Goal: Task Accomplishment & Management: Manage account settings

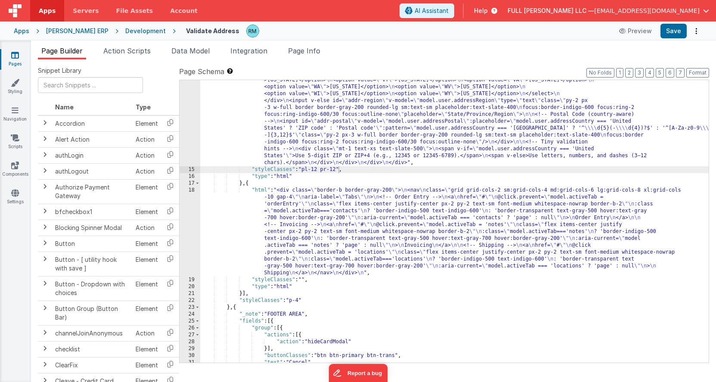
scroll to position [513, 0]
click at [11, 57] on icon at bounding box center [15, 55] width 8 height 9
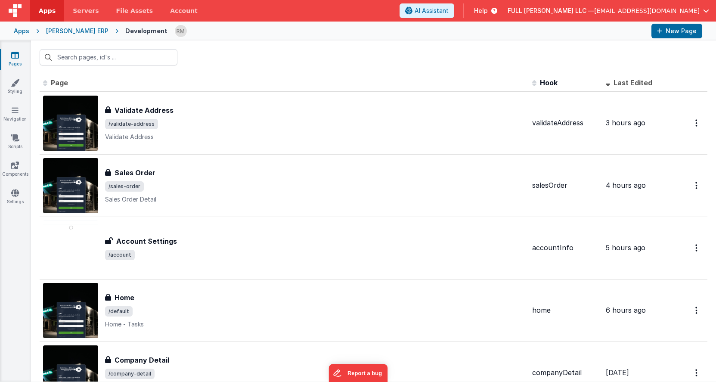
click at [594, 9] on span "FULL [PERSON_NAME] LLC —" at bounding box center [550, 10] width 87 height 9
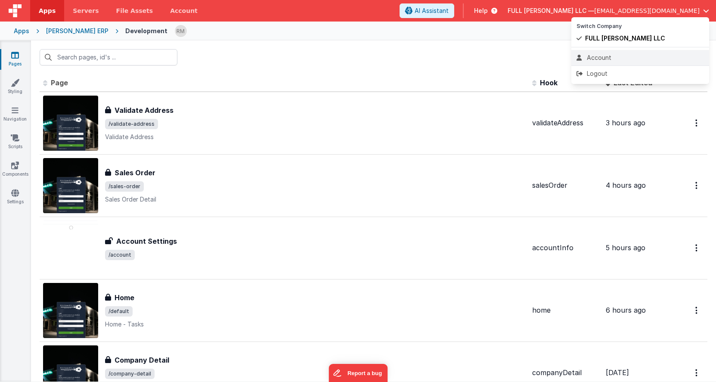
click at [606, 57] on div "Account" at bounding box center [639, 57] width 127 height 9
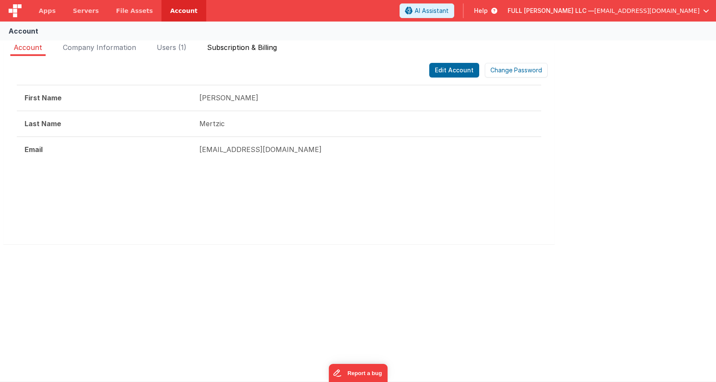
click at [261, 53] on li "Subscription & Billing" at bounding box center [242, 49] width 77 height 14
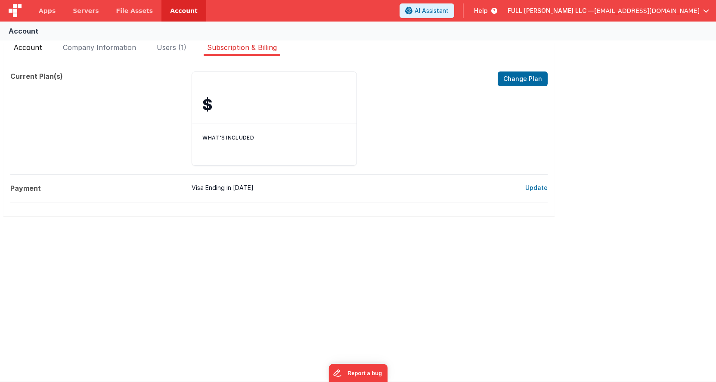
click at [30, 49] on span "Account" at bounding box center [28, 47] width 28 height 9
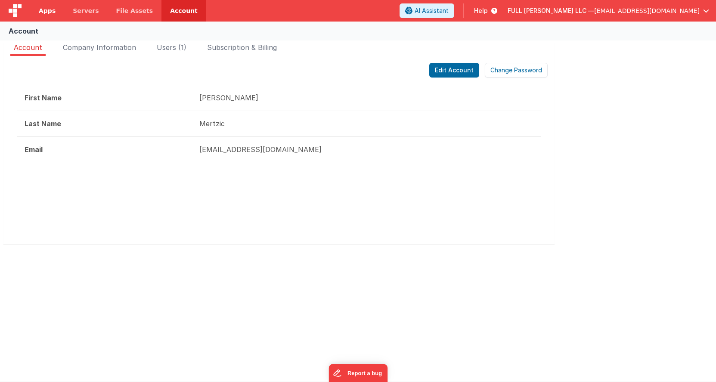
click at [49, 12] on span "Apps" at bounding box center [47, 10] width 17 height 9
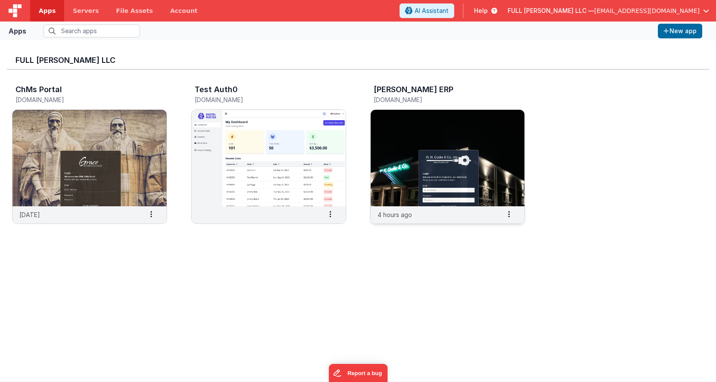
click at [411, 130] on img at bounding box center [448, 158] width 154 height 96
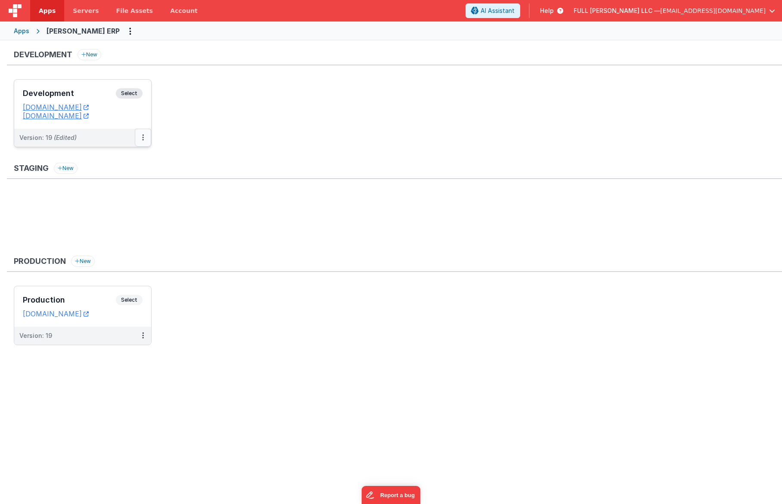
click at [139, 139] on button at bounding box center [143, 138] width 16 height 18
click at [124, 189] on link "Deploy..." at bounding box center [113, 187] width 76 height 15
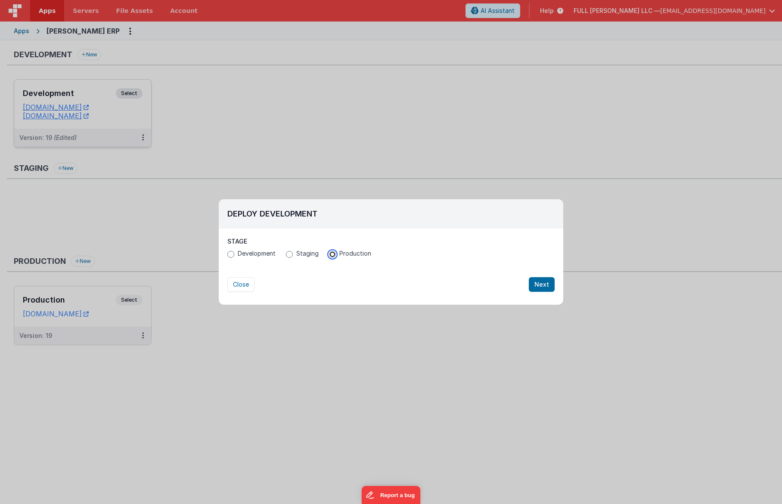
click at [331, 256] on input "Production" at bounding box center [332, 254] width 7 height 7
radio input "true"
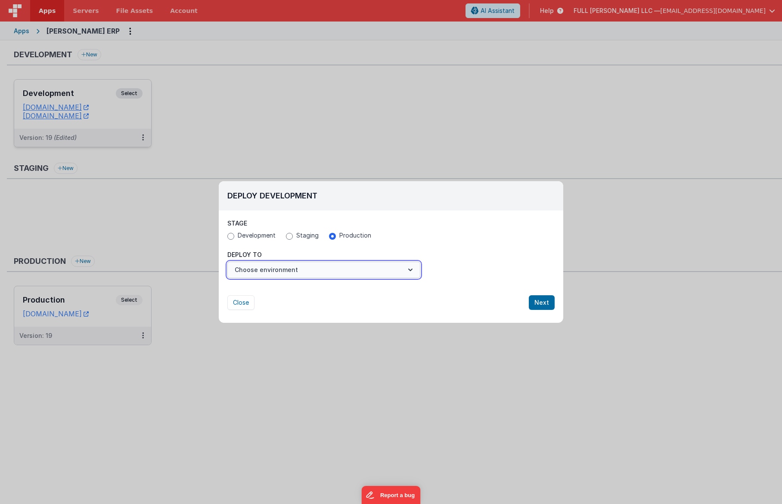
click at [350, 273] on button "Choose environment" at bounding box center [323, 270] width 193 height 16
click at [350, 290] on link "Production" at bounding box center [323, 290] width 193 height 15
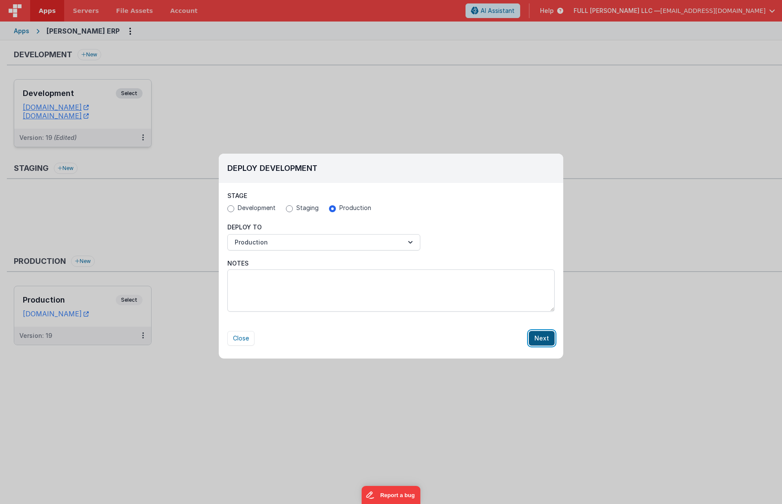
click at [545, 337] on button "Next" at bounding box center [542, 338] width 26 height 15
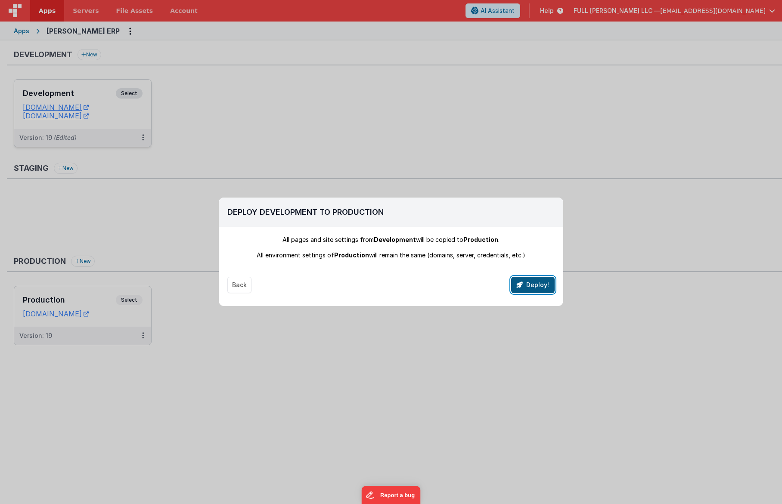
click at [532, 288] on button "Deploy!" at bounding box center [532, 285] width 43 height 16
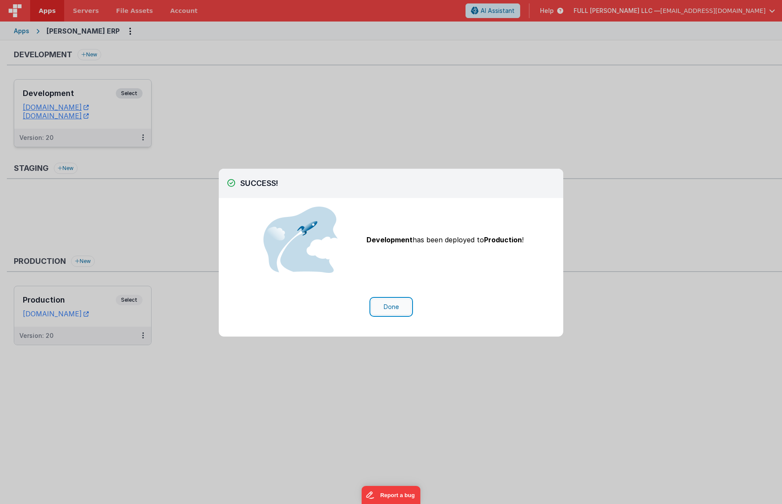
click at [400, 304] on button "Done" at bounding box center [391, 307] width 40 height 16
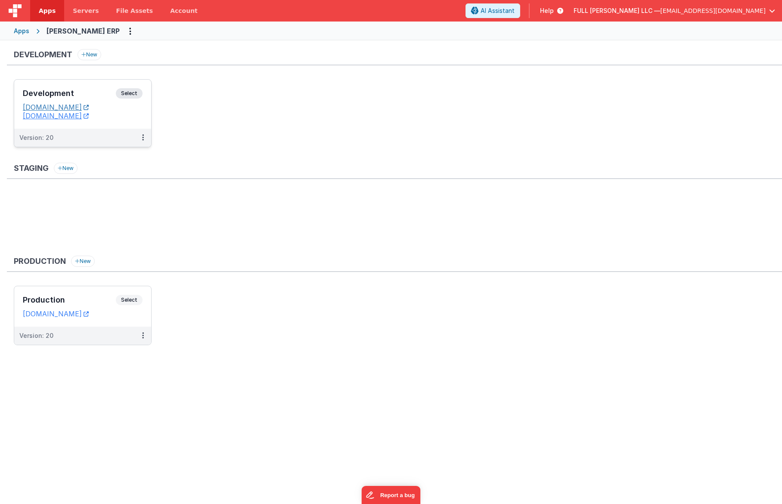
click at [73, 103] on link "[DOMAIN_NAME]" at bounding box center [56, 107] width 66 height 9
click at [97, 93] on h3 "Development" at bounding box center [69, 93] width 93 height 9
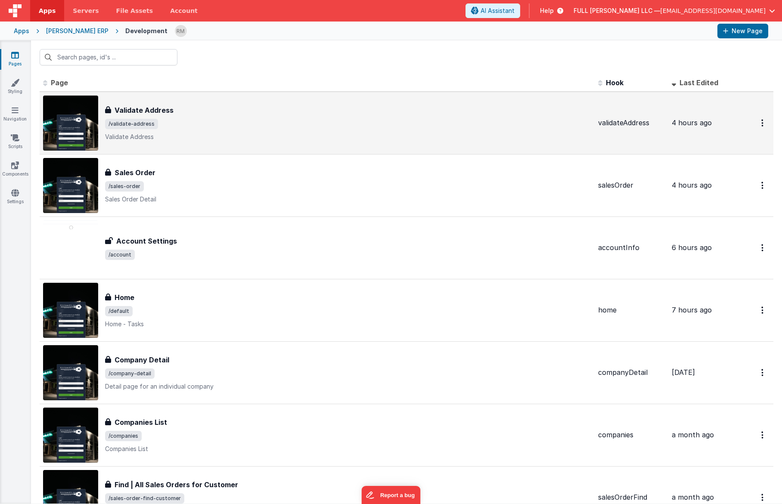
click at [154, 112] on h3 "Validate Address" at bounding box center [143, 110] width 59 height 10
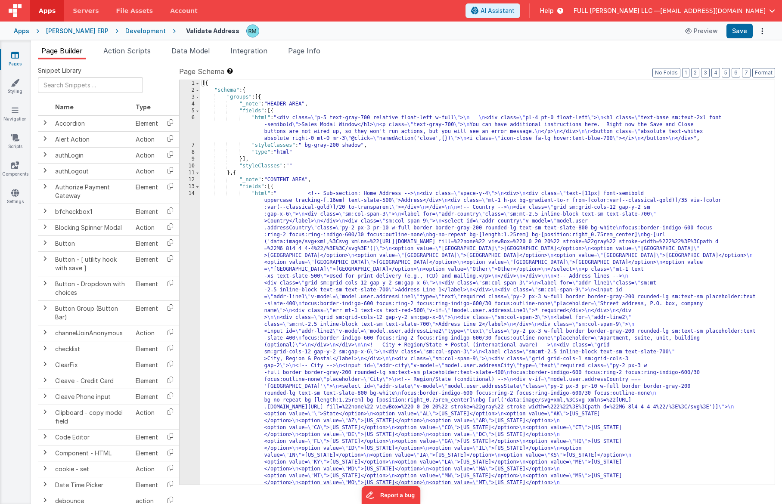
click at [255, 116] on div "[{ "schema" : { "groups" : [{ "_note" : "HEADER AREA" , "fields" : [{ "html" : …" at bounding box center [484, 499] width 568 height 838
click at [190, 119] on div "6" at bounding box center [189, 128] width 21 height 28
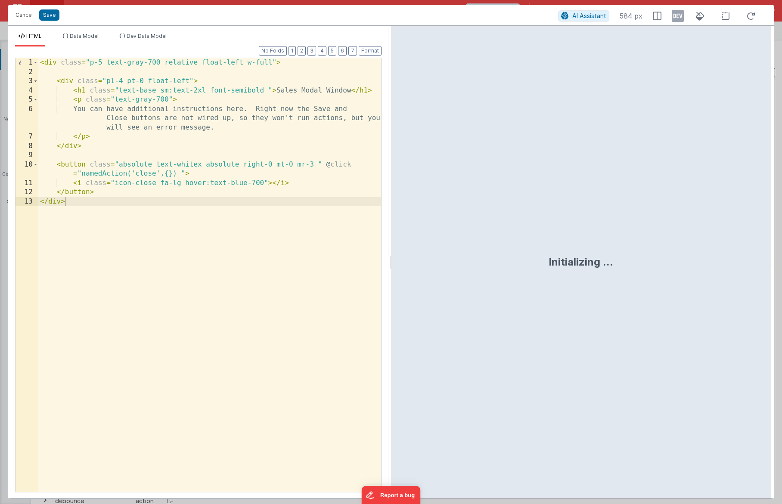
click at [565, 22] on div "AI Assistant 584 px" at bounding box center [659, 15] width 202 height 15
click at [566, 16] on icon at bounding box center [565, 16] width 8 height 0
click at [20, 17] on button "Cancel" at bounding box center [24, 15] width 26 height 12
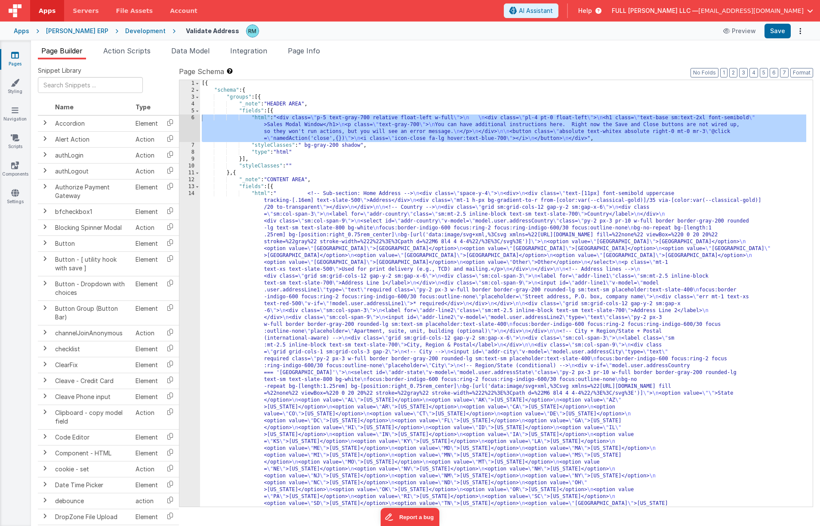
click at [715, 12] on span "[EMAIL_ADDRESS][DOMAIN_NAME]" at bounding box center [751, 10] width 105 height 9
click at [715, 67] on li "Logout" at bounding box center [745, 73] width 138 height 15
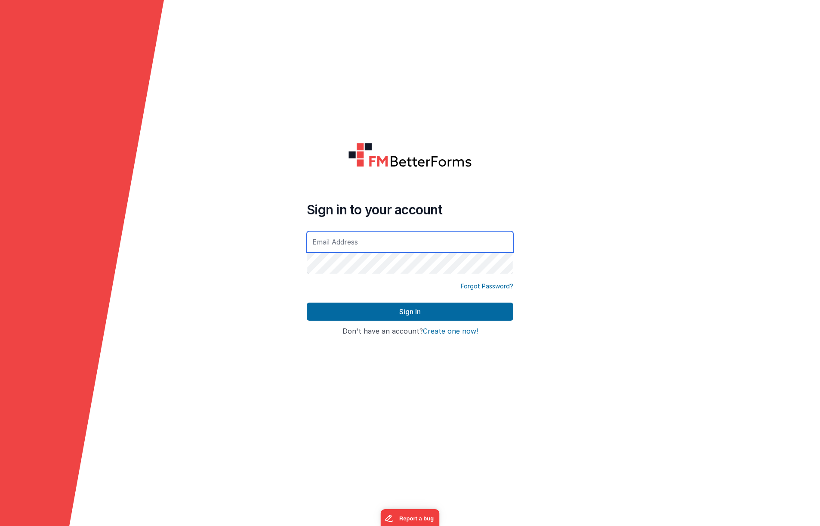
type input "[EMAIL_ADDRESS][DOMAIN_NAME]"
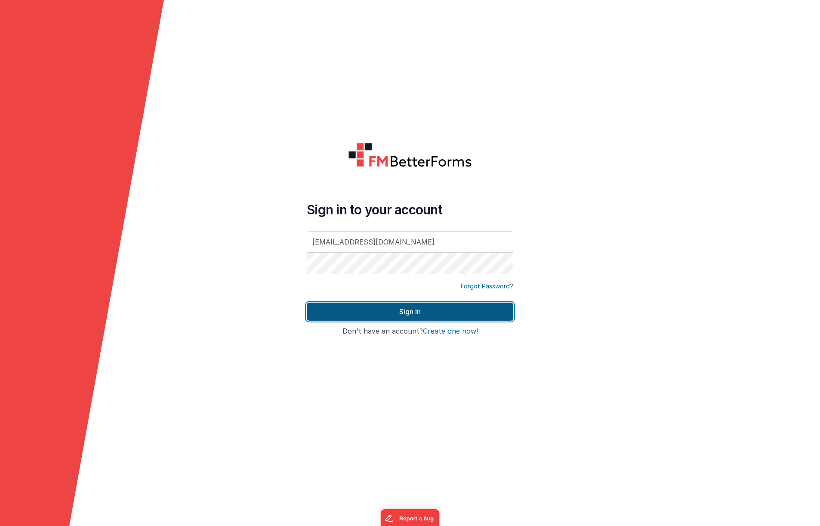
click at [387, 313] on button "Sign In" at bounding box center [410, 312] width 207 height 18
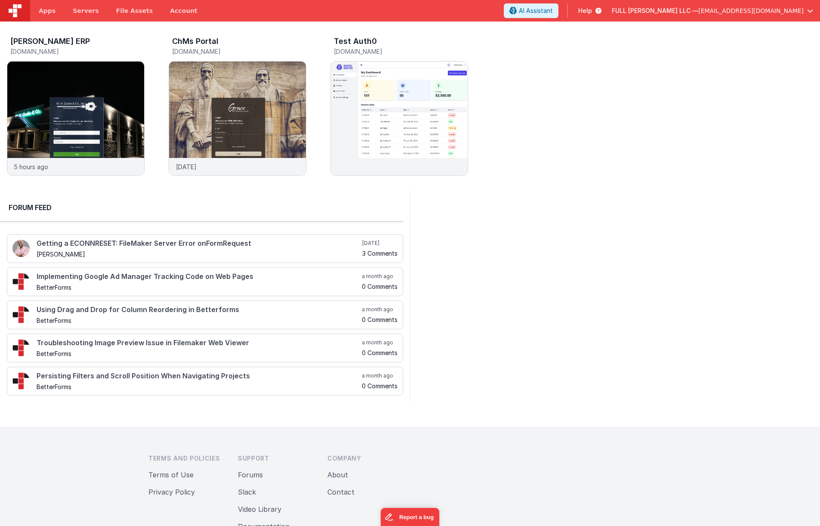
click at [727, 13] on span "[EMAIL_ADDRESS][DOMAIN_NAME]" at bounding box center [751, 10] width 105 height 9
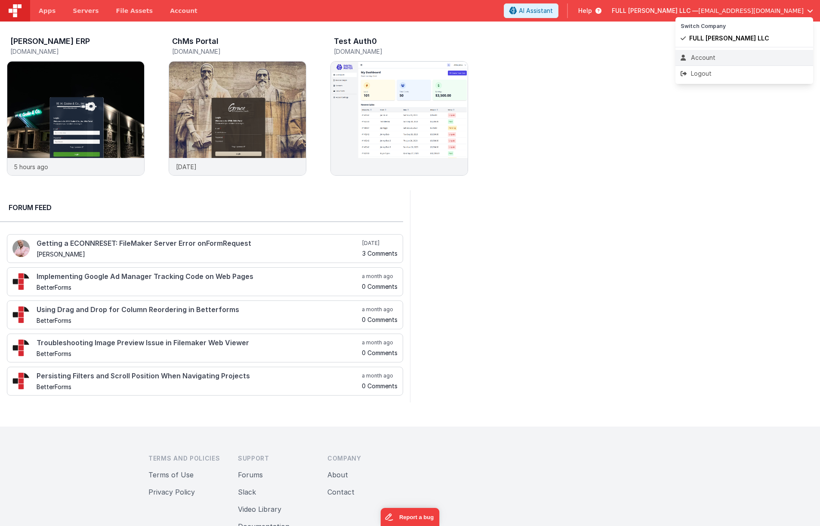
click at [708, 55] on div "Account" at bounding box center [744, 57] width 127 height 9
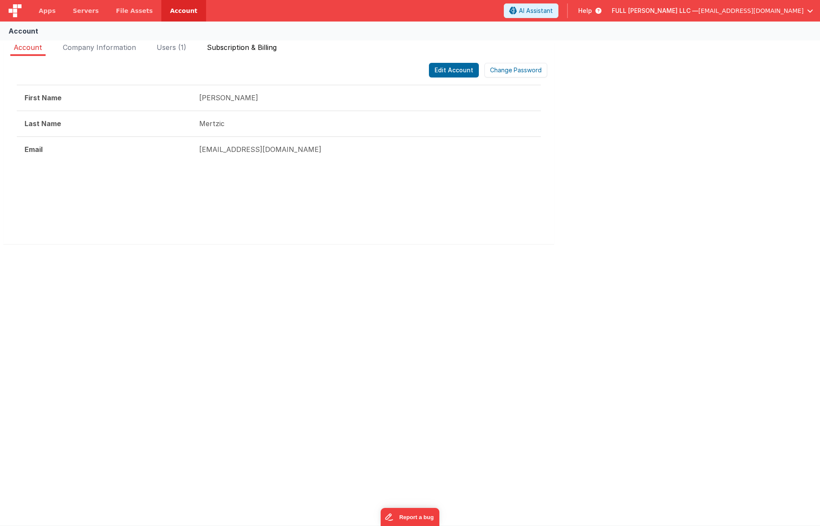
click at [261, 53] on li "Subscription & Billing" at bounding box center [242, 49] width 77 height 14
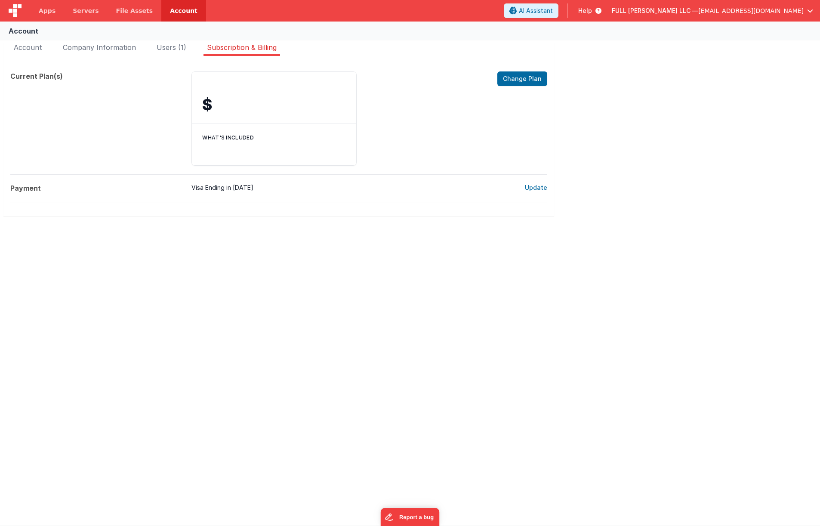
click at [748, 10] on span "[EMAIL_ADDRESS][DOMAIN_NAME]" at bounding box center [751, 10] width 105 height 9
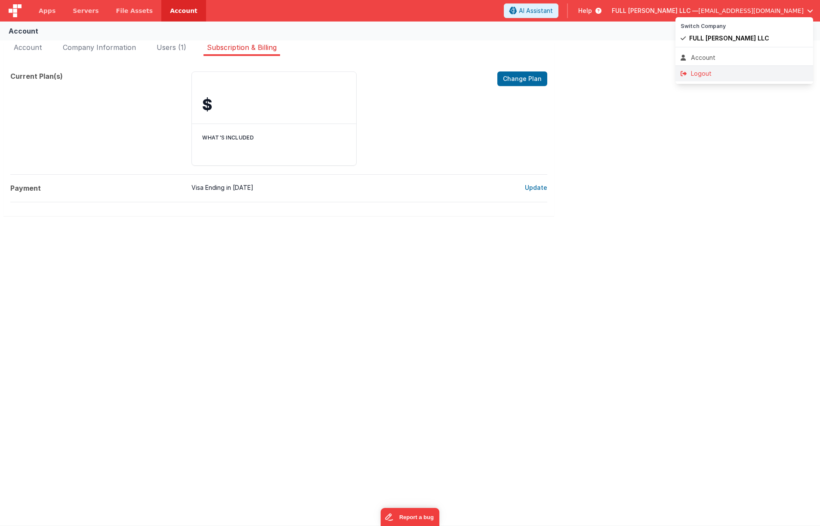
click at [731, 73] on div "Logout" at bounding box center [744, 73] width 127 height 9
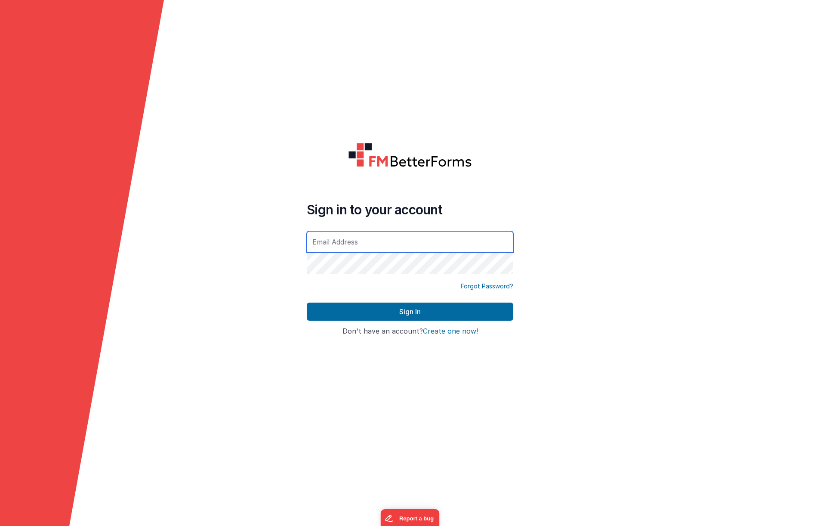
type input "[EMAIL_ADDRESS][DOMAIN_NAME]"
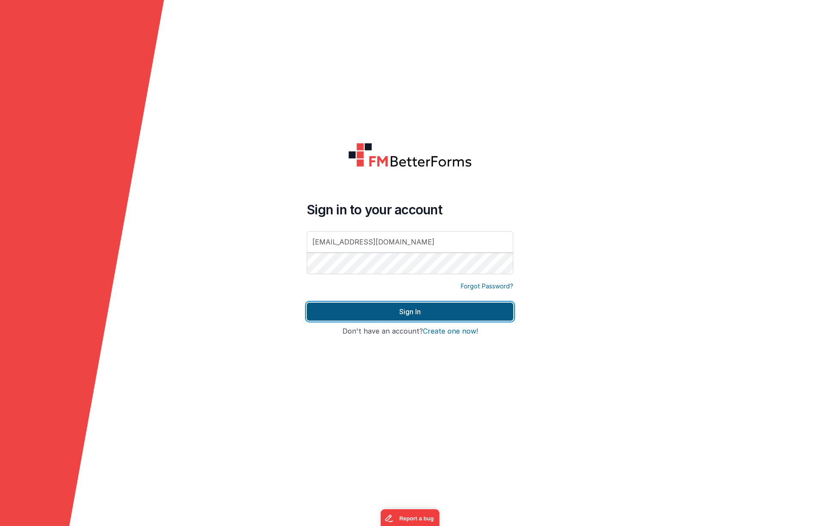
click at [420, 314] on button "Sign In" at bounding box center [410, 312] width 207 height 18
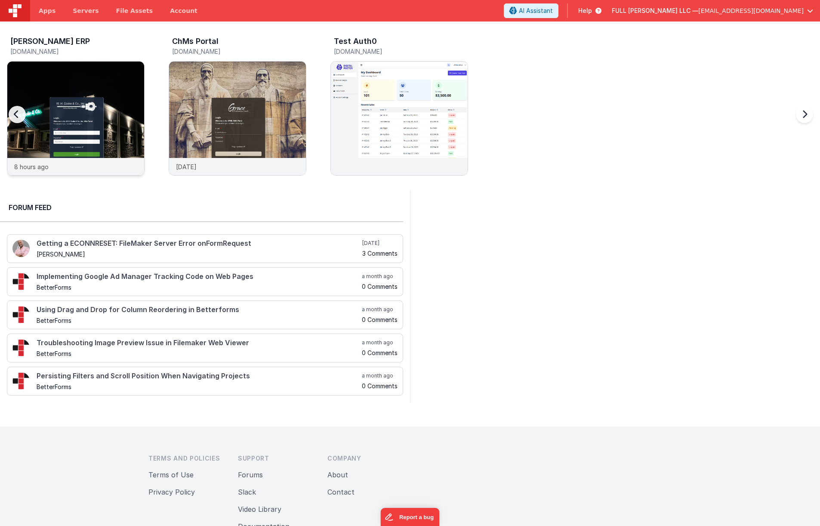
click at [132, 114] on img at bounding box center [75, 130] width 137 height 137
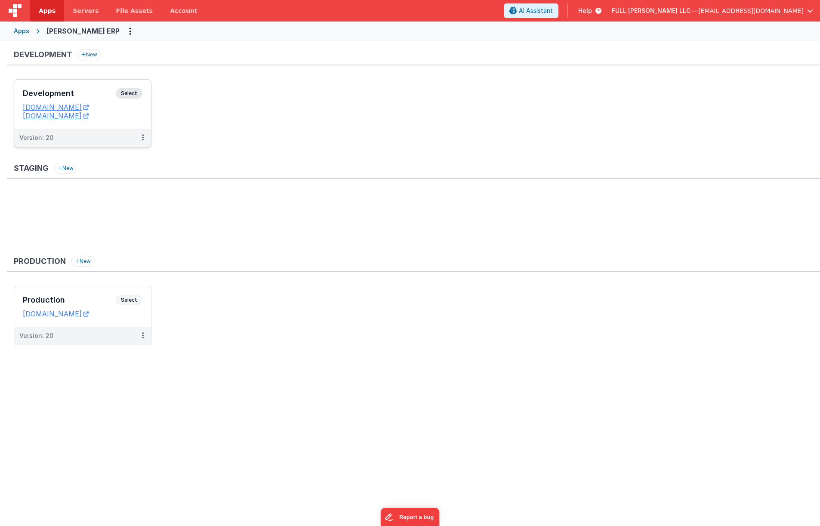
click at [86, 99] on div "Development Select" at bounding box center [83, 95] width 120 height 15
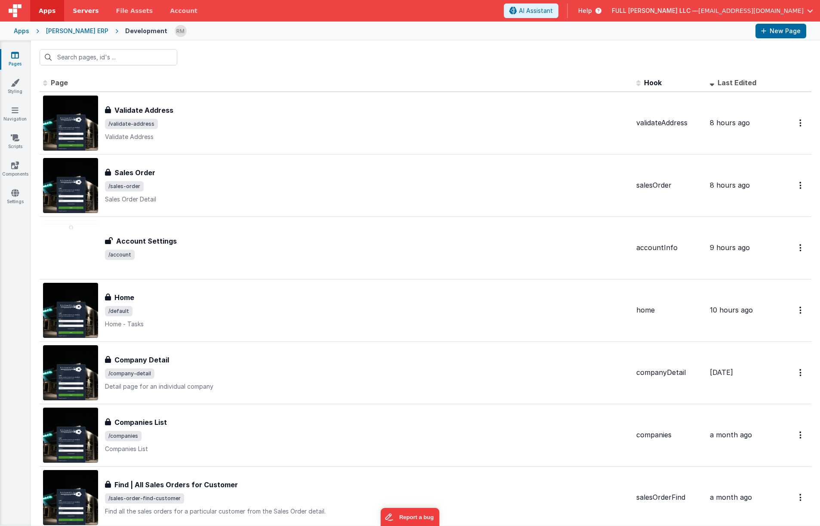
click at [79, 12] on span "Servers" at bounding box center [86, 10] width 26 height 9
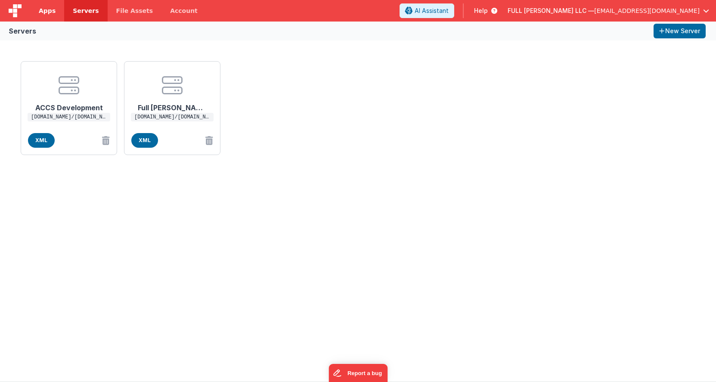
click at [49, 11] on span "Apps" at bounding box center [47, 10] width 17 height 9
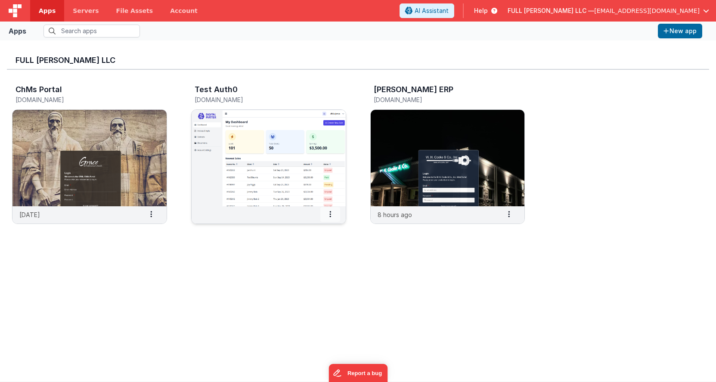
click at [332, 218] on span at bounding box center [330, 214] width 20 height 15
click at [322, 278] on span "Delete App" at bounding box center [311, 277] width 32 height 7
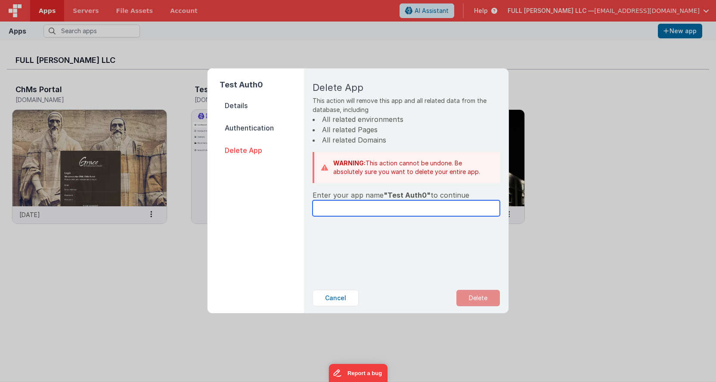
click at [403, 209] on input "text" at bounding box center [405, 208] width 187 height 16
drag, startPoint x: 423, startPoint y: 194, endPoint x: 387, endPoint y: 194, distance: 36.2
click at [387, 194] on span ""Test Auth0"" at bounding box center [406, 195] width 47 height 9
click at [345, 296] on button "Cancel" at bounding box center [335, 298] width 46 height 16
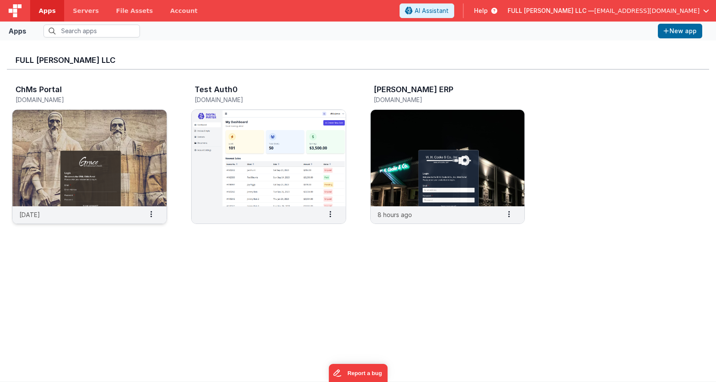
click at [136, 151] on img at bounding box center [89, 158] width 154 height 96
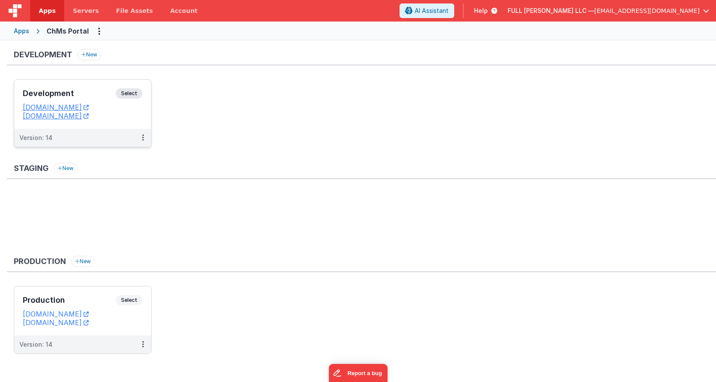
click at [98, 93] on h3 "Development" at bounding box center [69, 93] width 93 height 9
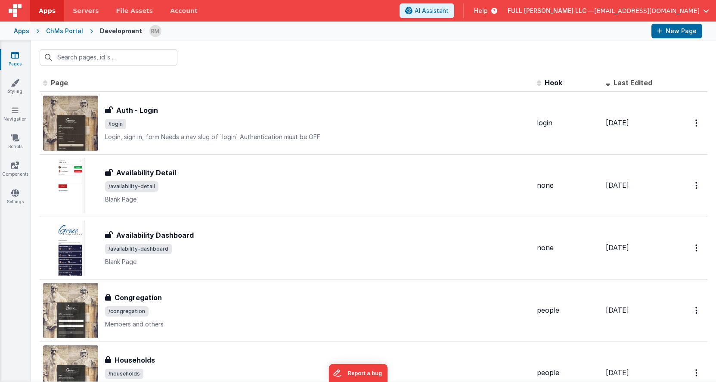
click at [572, 9] on span "FULL [PERSON_NAME] LLC —" at bounding box center [550, 10] width 87 height 9
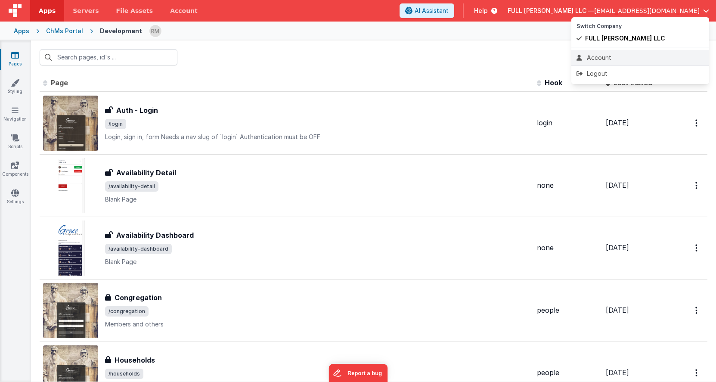
click at [588, 56] on div "Account" at bounding box center [639, 57] width 127 height 9
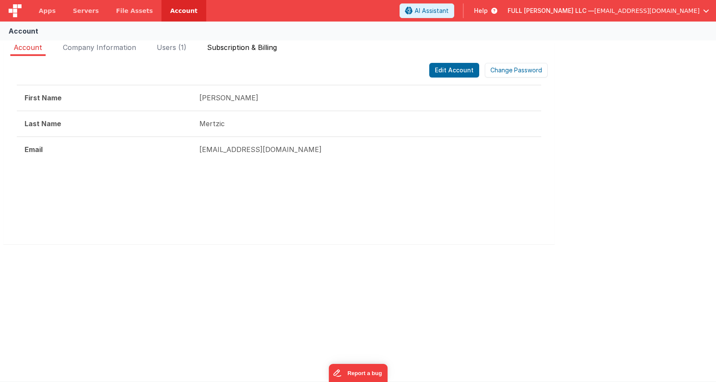
click at [244, 42] on li "Subscription & Billing" at bounding box center [242, 49] width 77 height 14
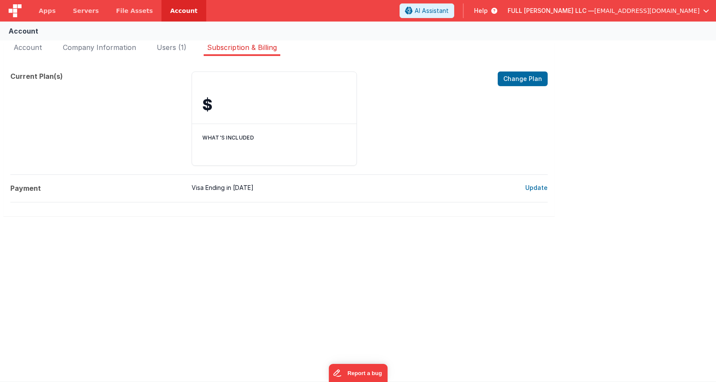
click at [675, 11] on span "[EMAIL_ADDRESS][DOMAIN_NAME]" at bounding box center [646, 10] width 105 height 9
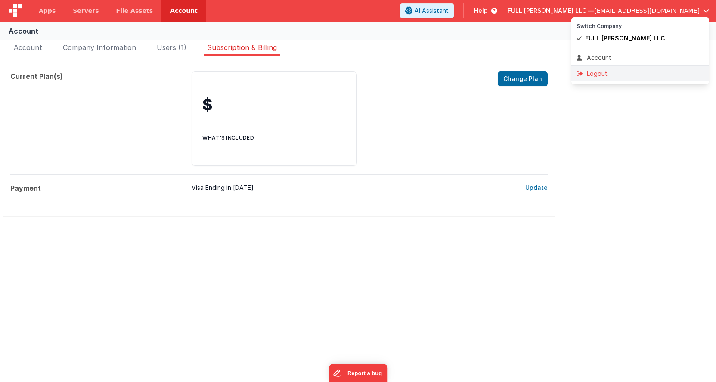
click at [635, 73] on div "Logout" at bounding box center [639, 73] width 127 height 9
